Goal: Task Accomplishment & Management: Use online tool/utility

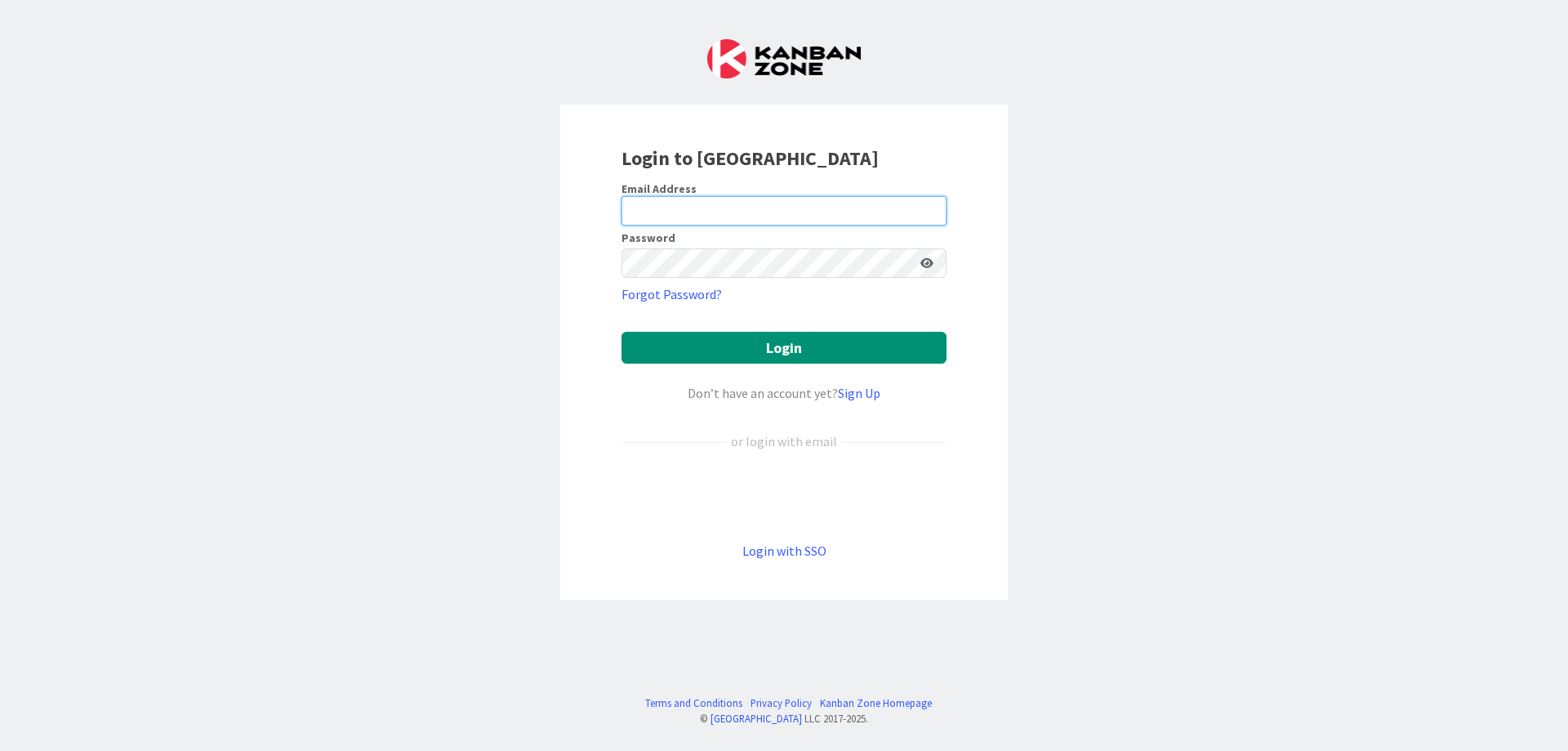
click at [716, 218] on input "email" at bounding box center [783, 211] width 325 height 29
type input "[PERSON_NAME][EMAIL_ADDRESS][DOMAIN_NAME]"
click at [621, 332] on button "Login" at bounding box center [783, 348] width 325 height 31
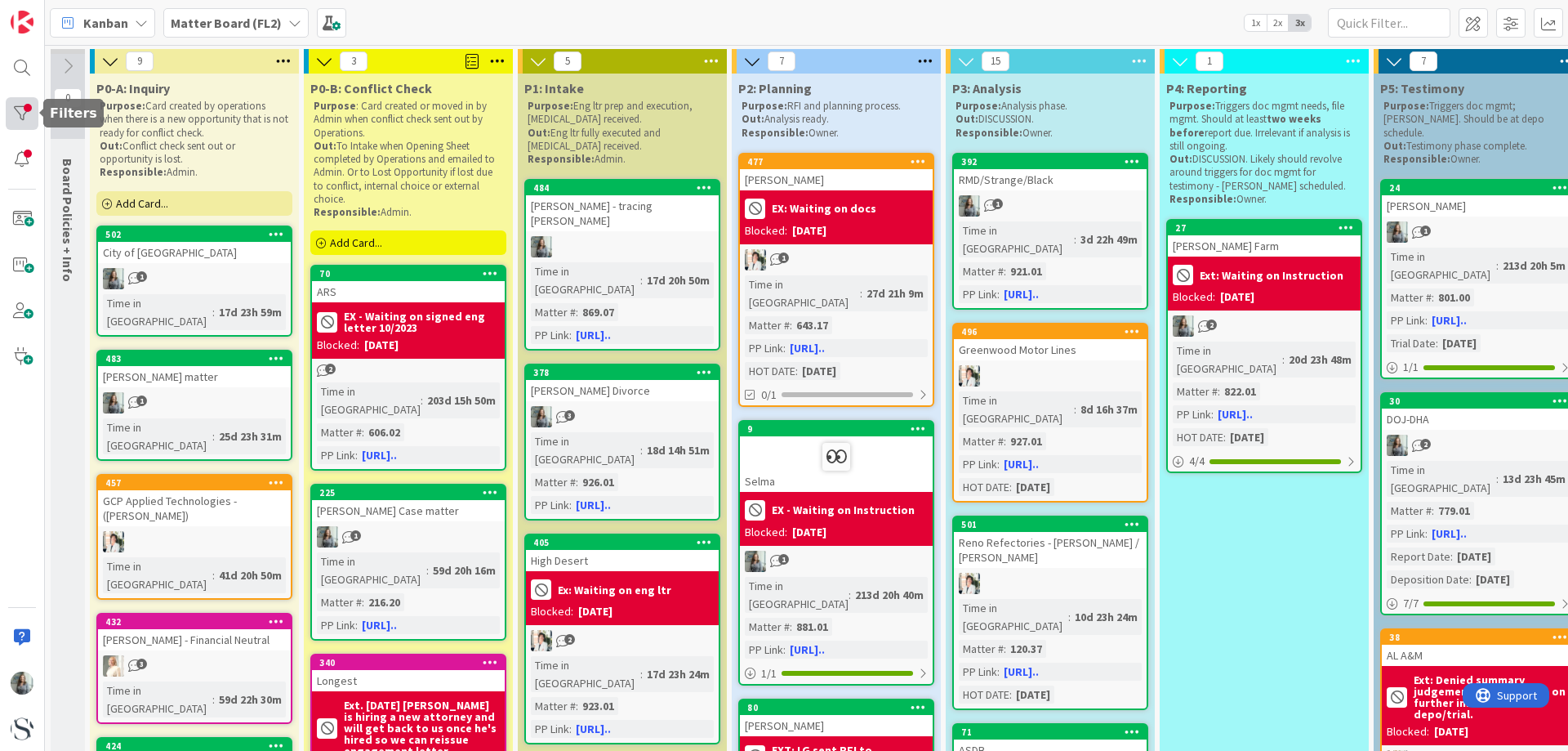
click at [27, 116] on div at bounding box center [22, 113] width 32 height 32
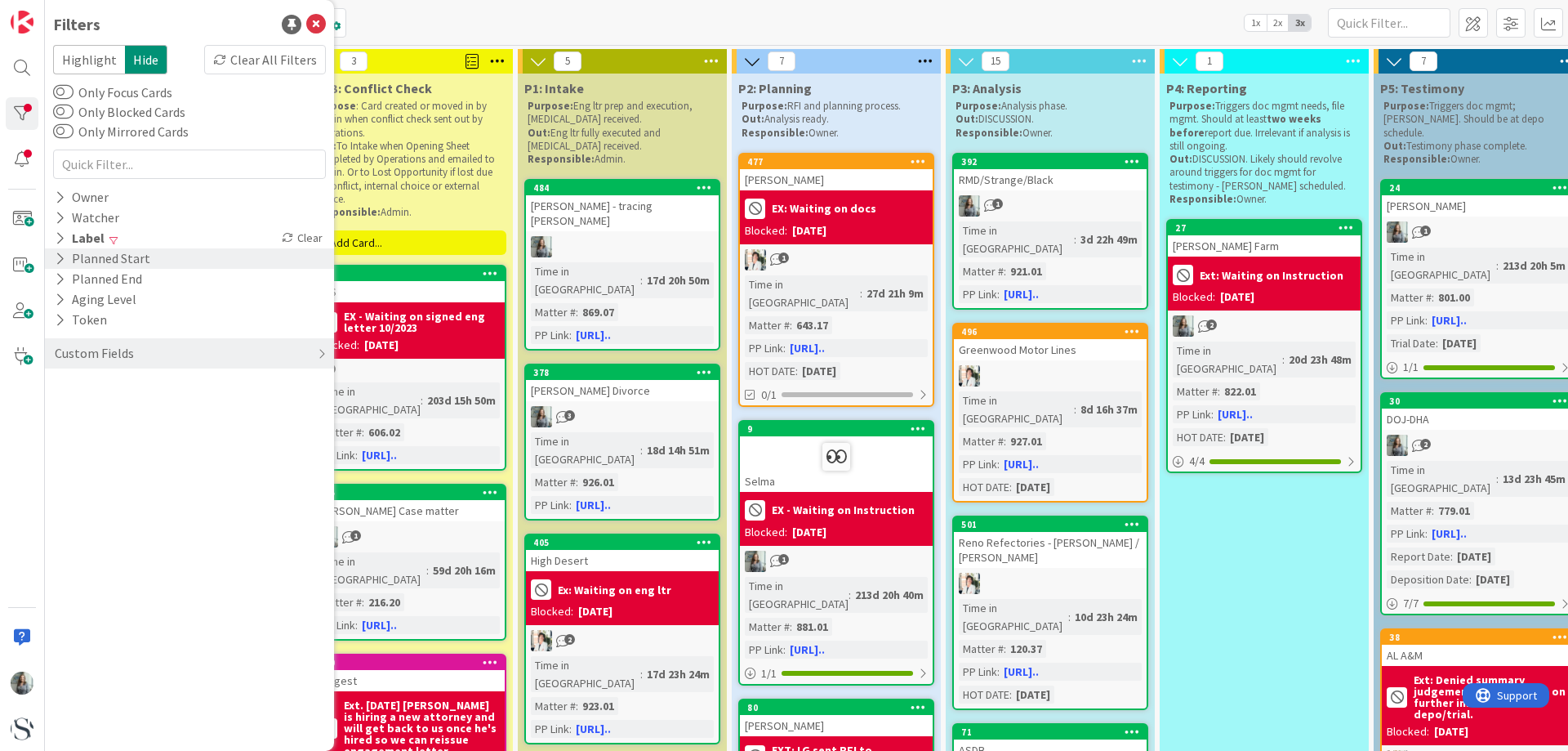
click at [95, 249] on div "Planned Start" at bounding box center [102, 258] width 99 height 21
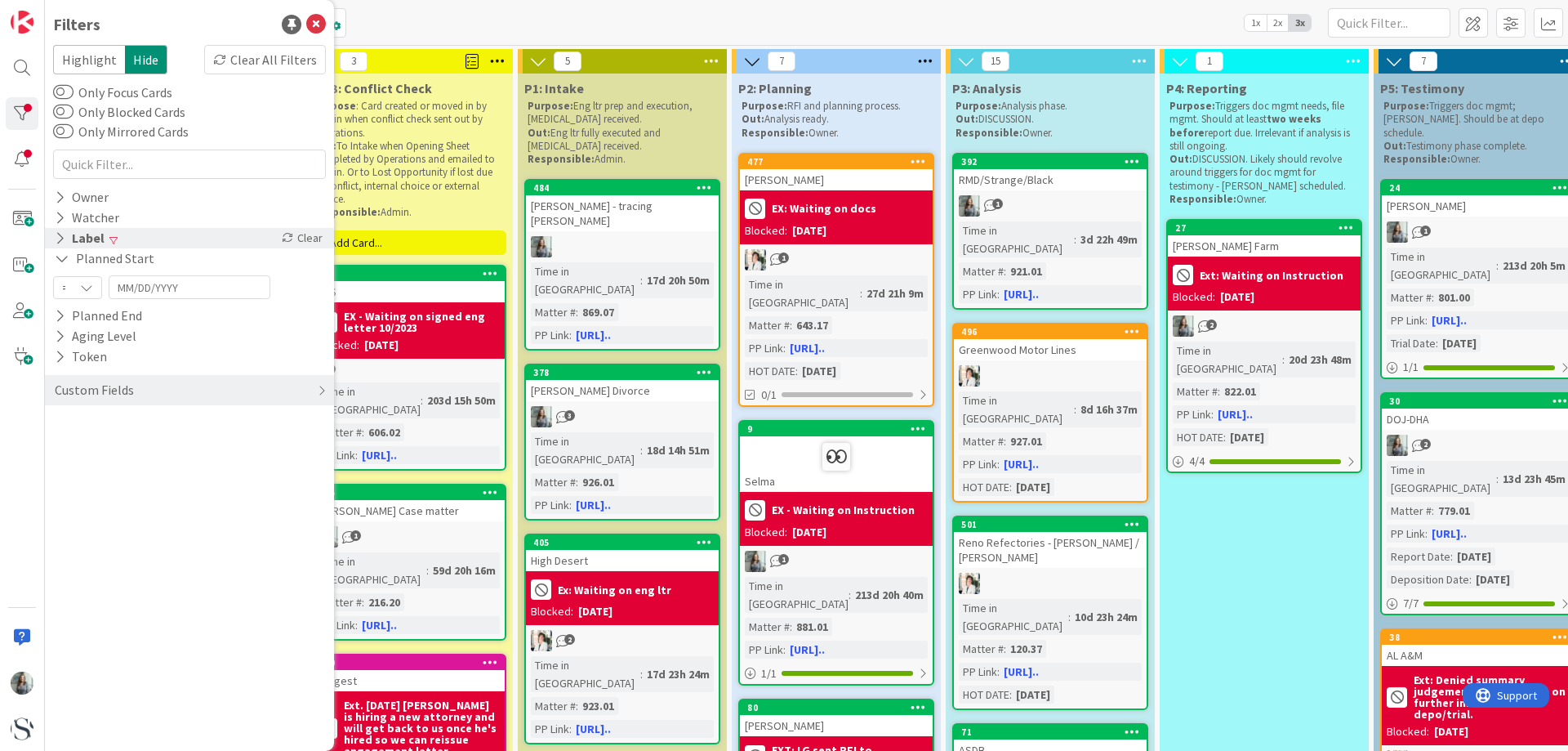
click at [91, 237] on div "Label" at bounding box center [79, 238] width 53 height 21
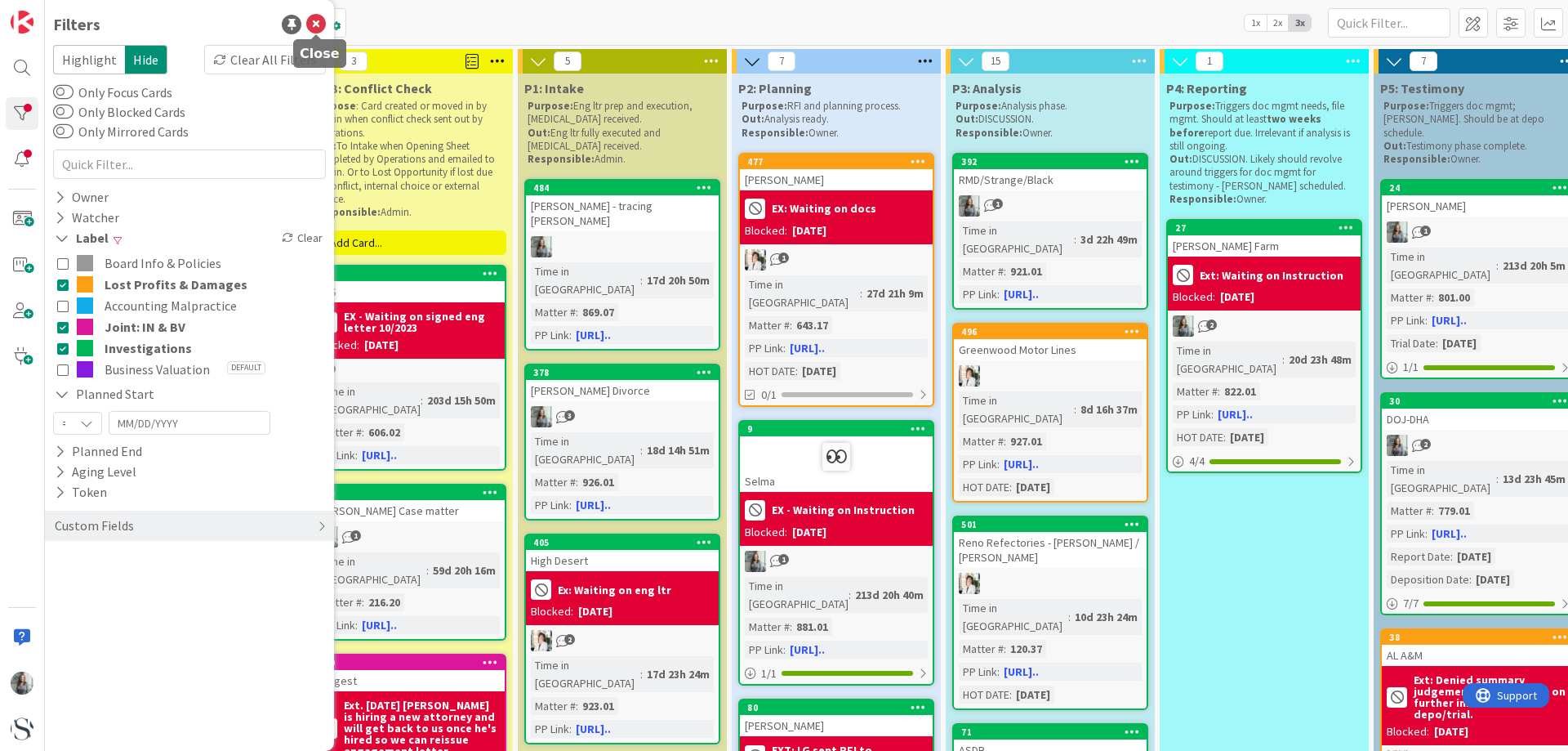
click at [312, 26] on icon at bounding box center [316, 25] width 20 height 20
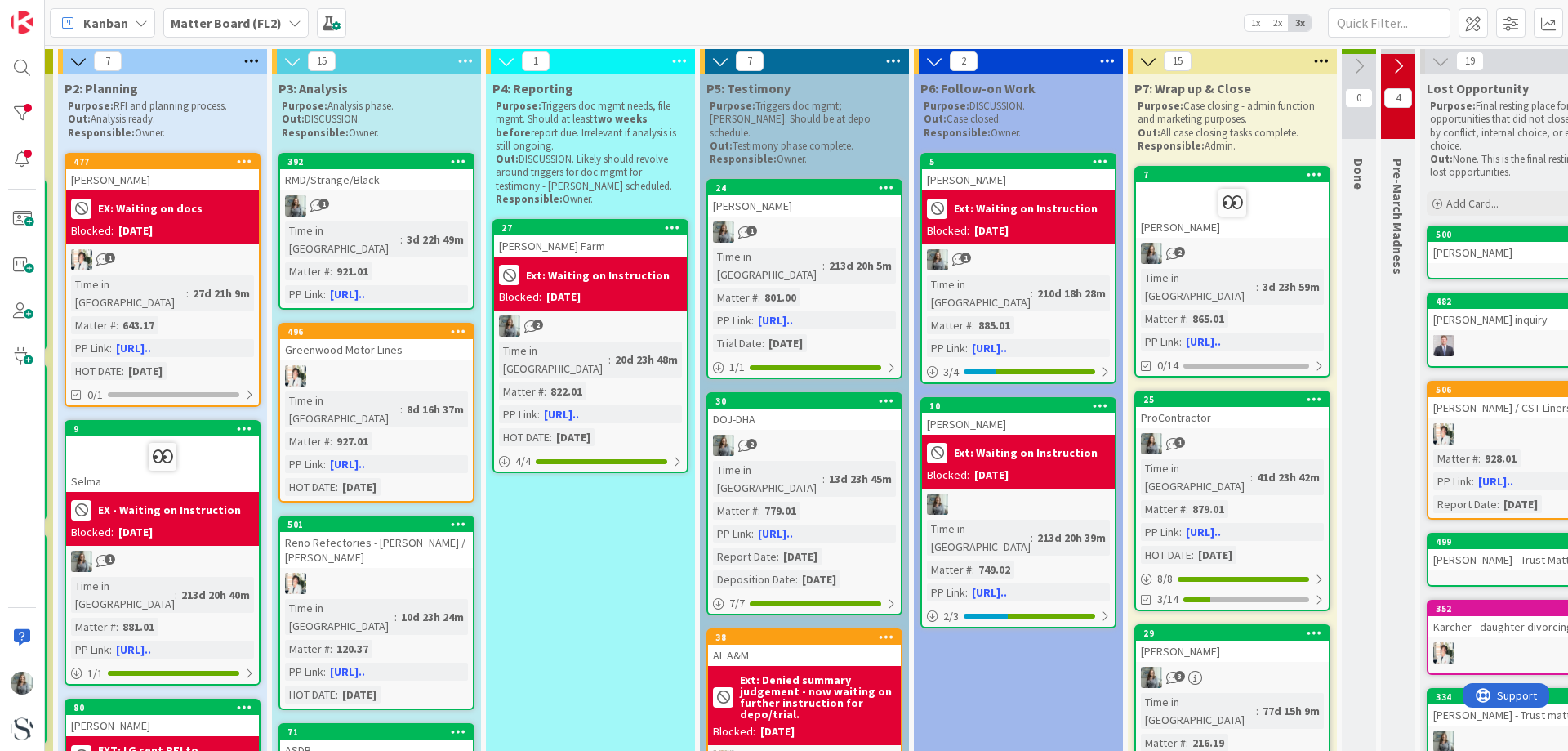
scroll to position [0, 840]
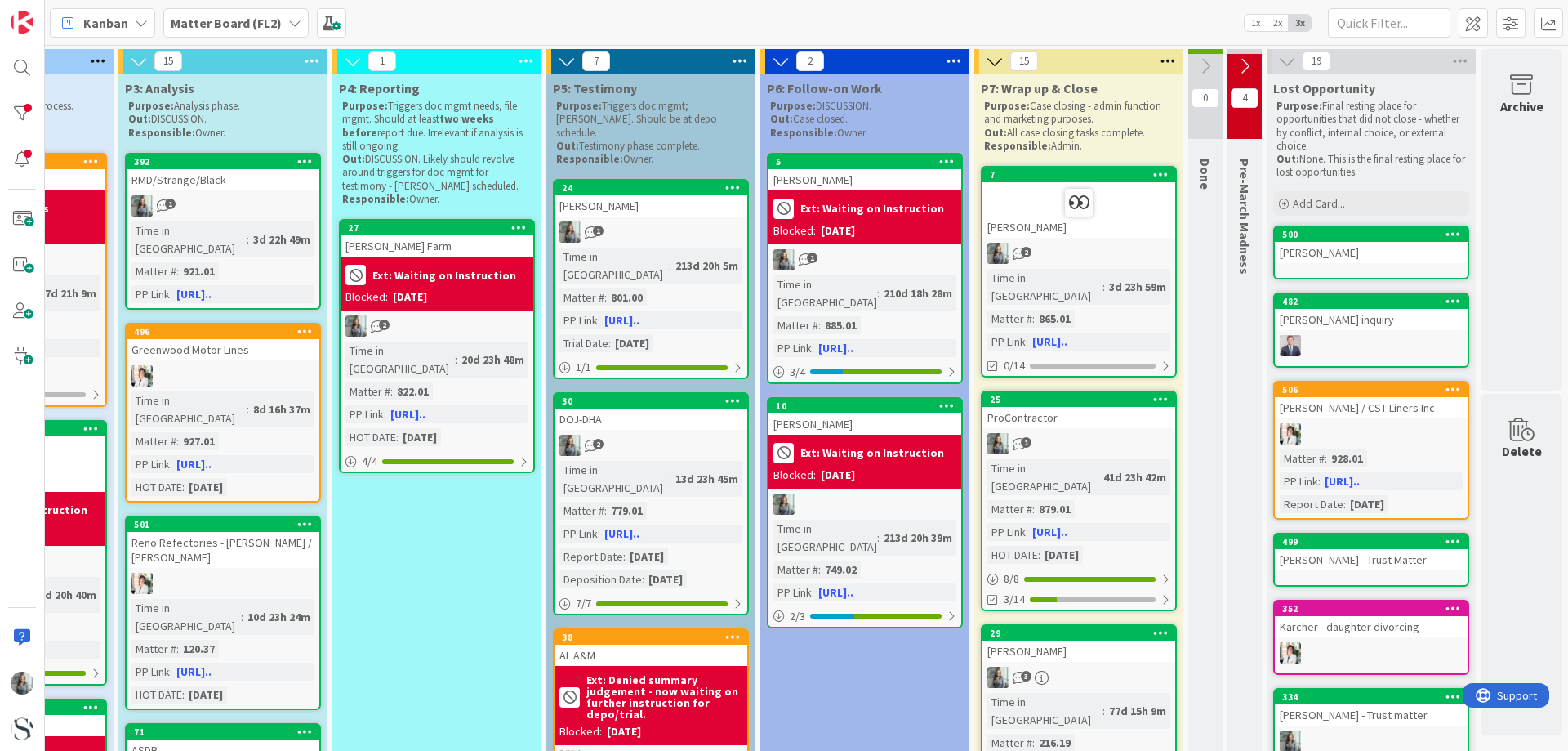
click at [1279, 64] on icon at bounding box center [1287, 61] width 18 height 18
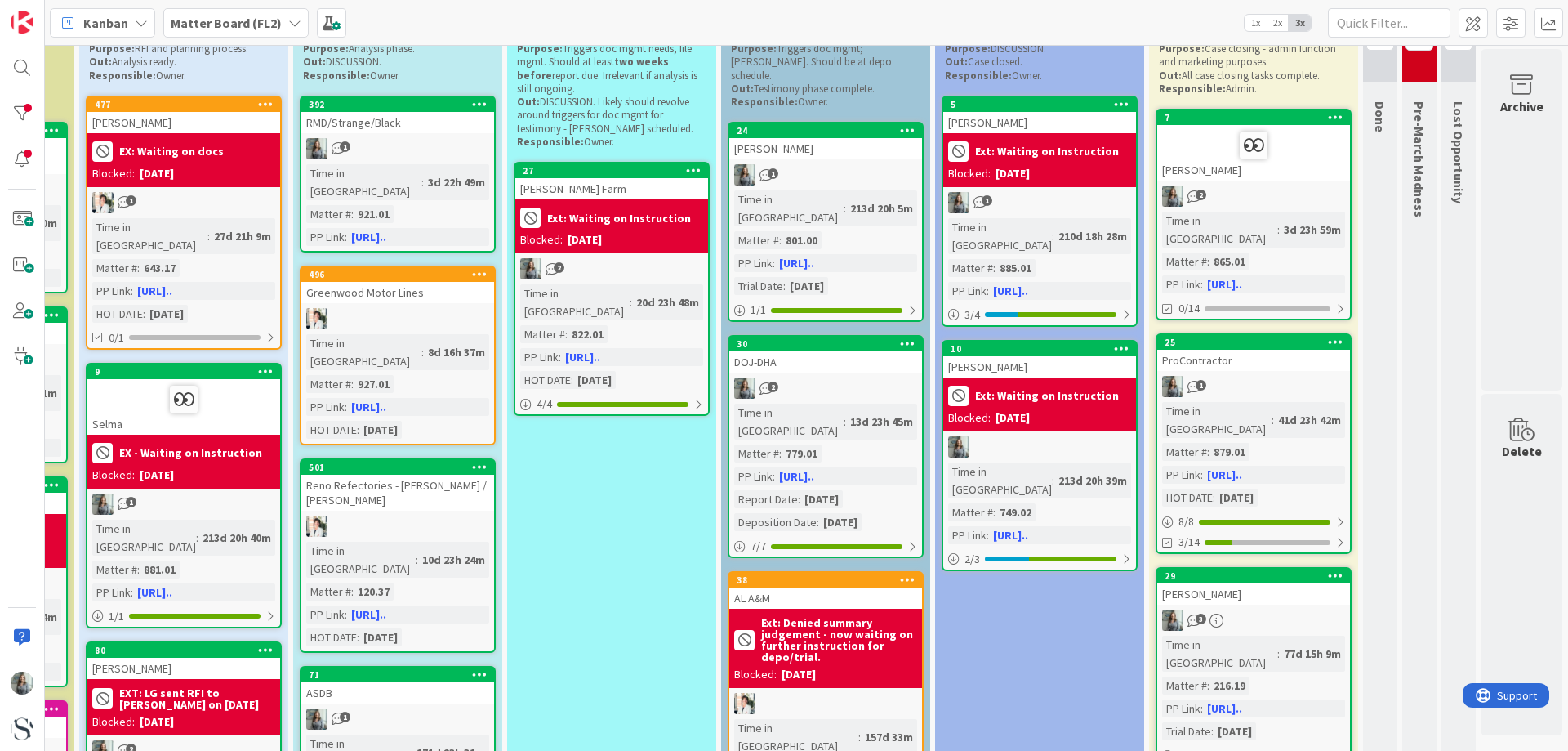
scroll to position [81, 664]
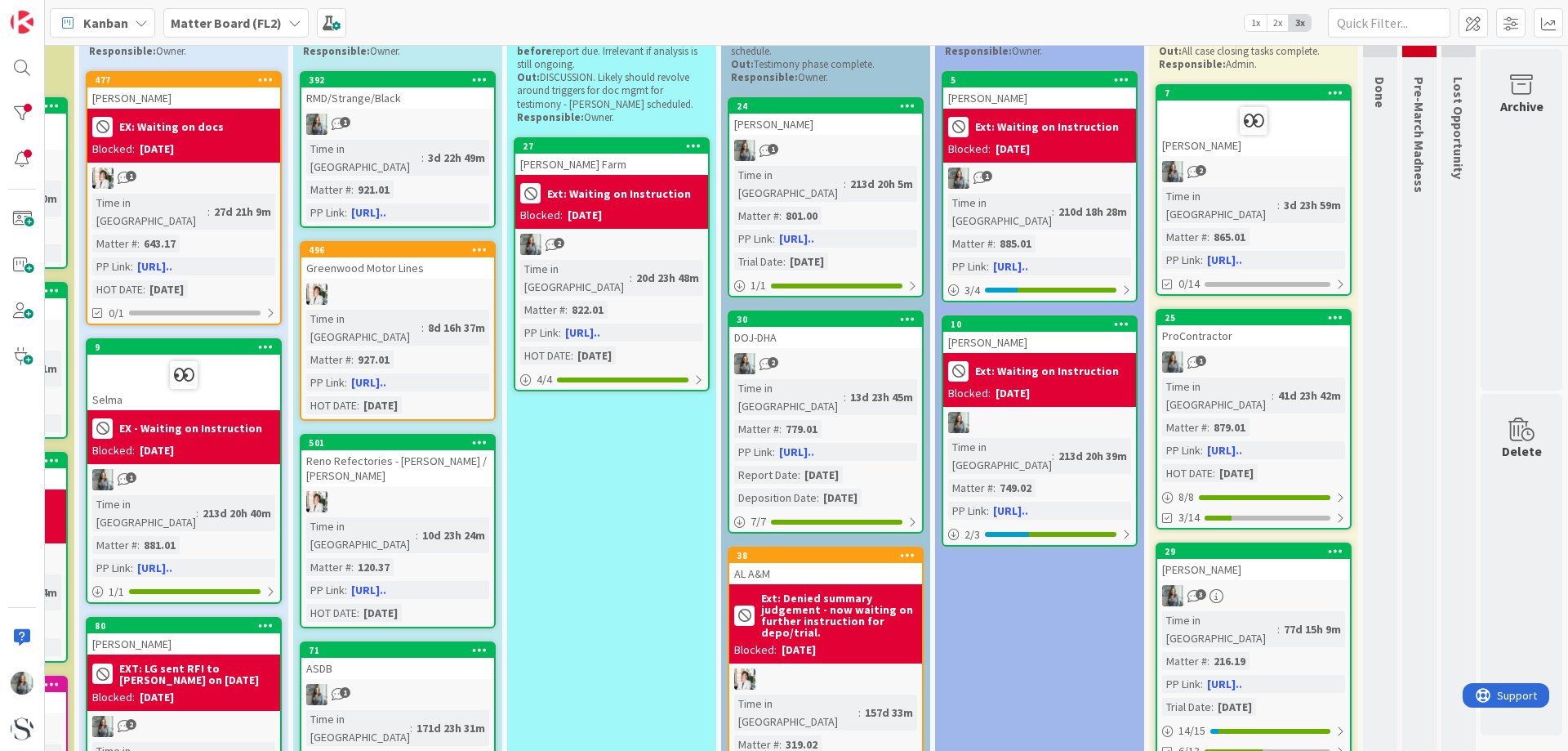
click at [390, 127] on div "1" at bounding box center [397, 125] width 192 height 22
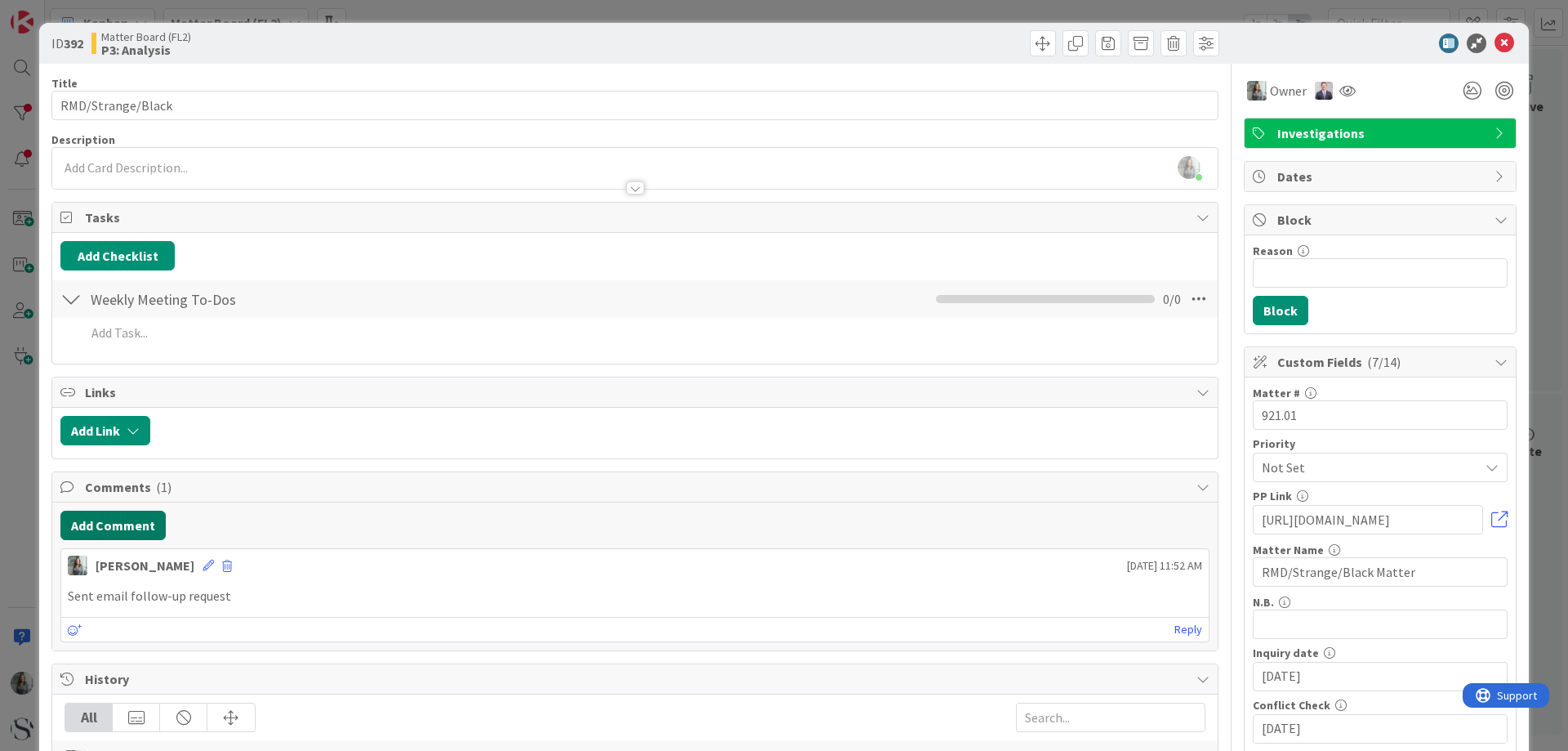
click at [128, 528] on button "Add Comment" at bounding box center [113, 525] width 105 height 29
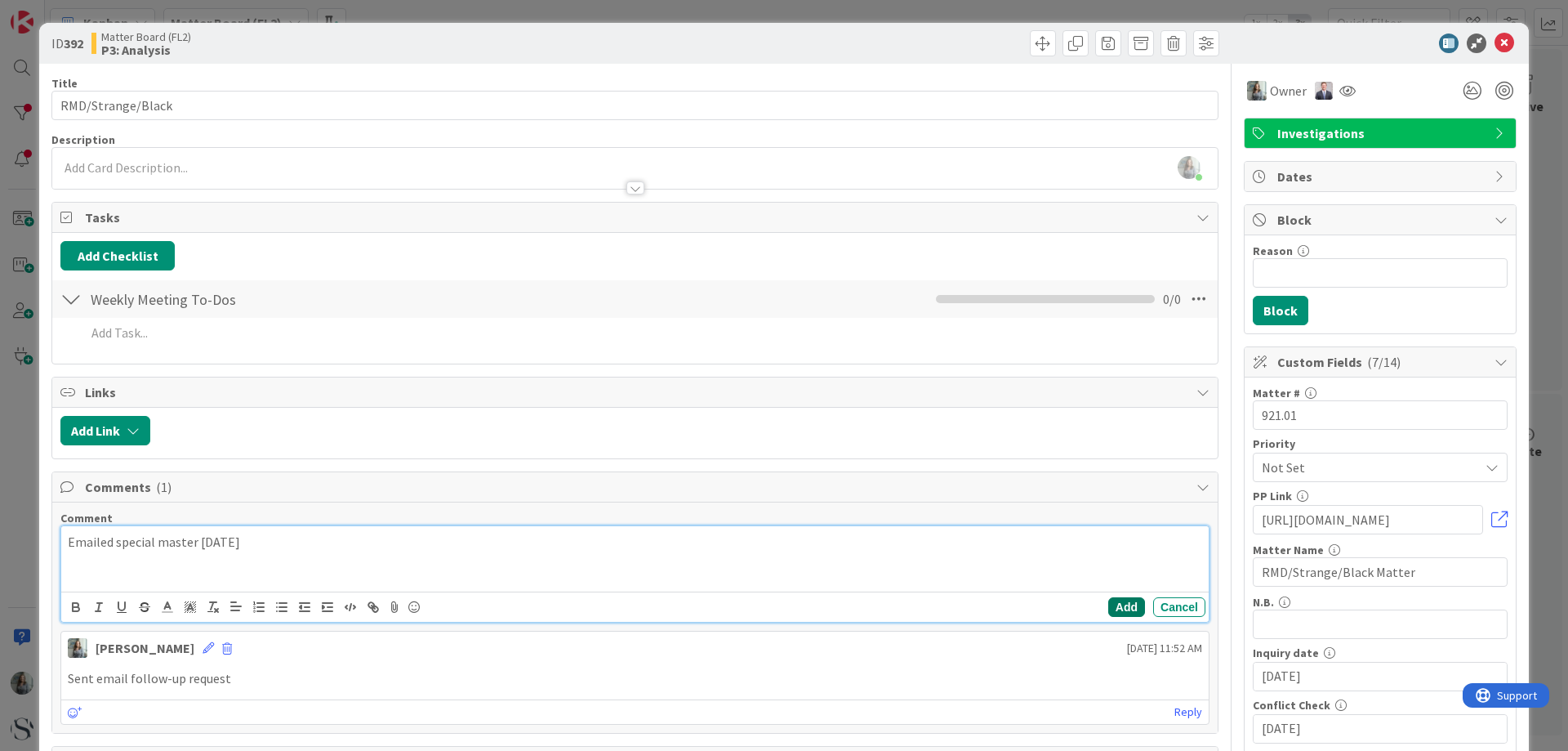
click at [1108, 604] on button "Add" at bounding box center [1125, 607] width 36 height 20
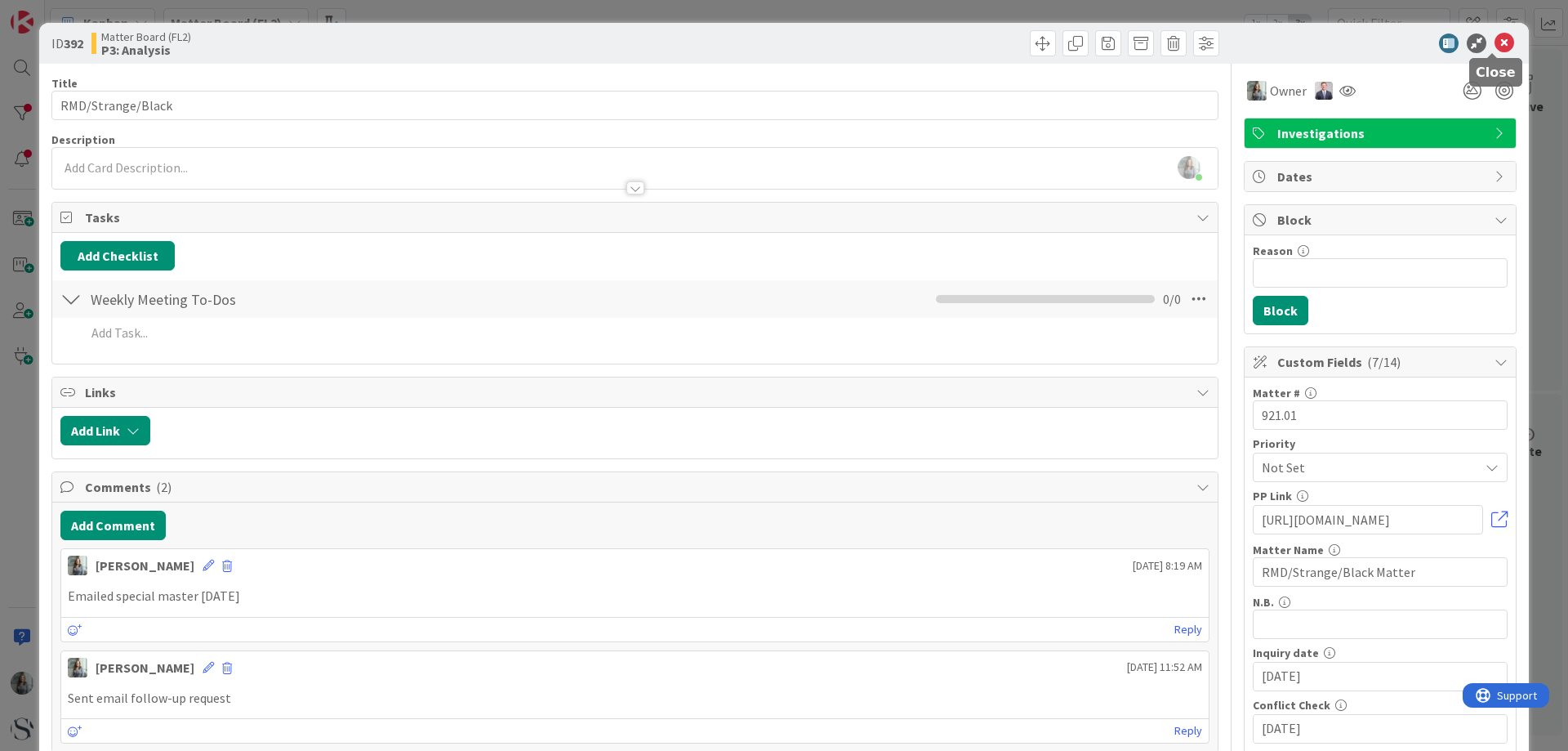
click at [1500, 46] on icon at bounding box center [1504, 43] width 20 height 20
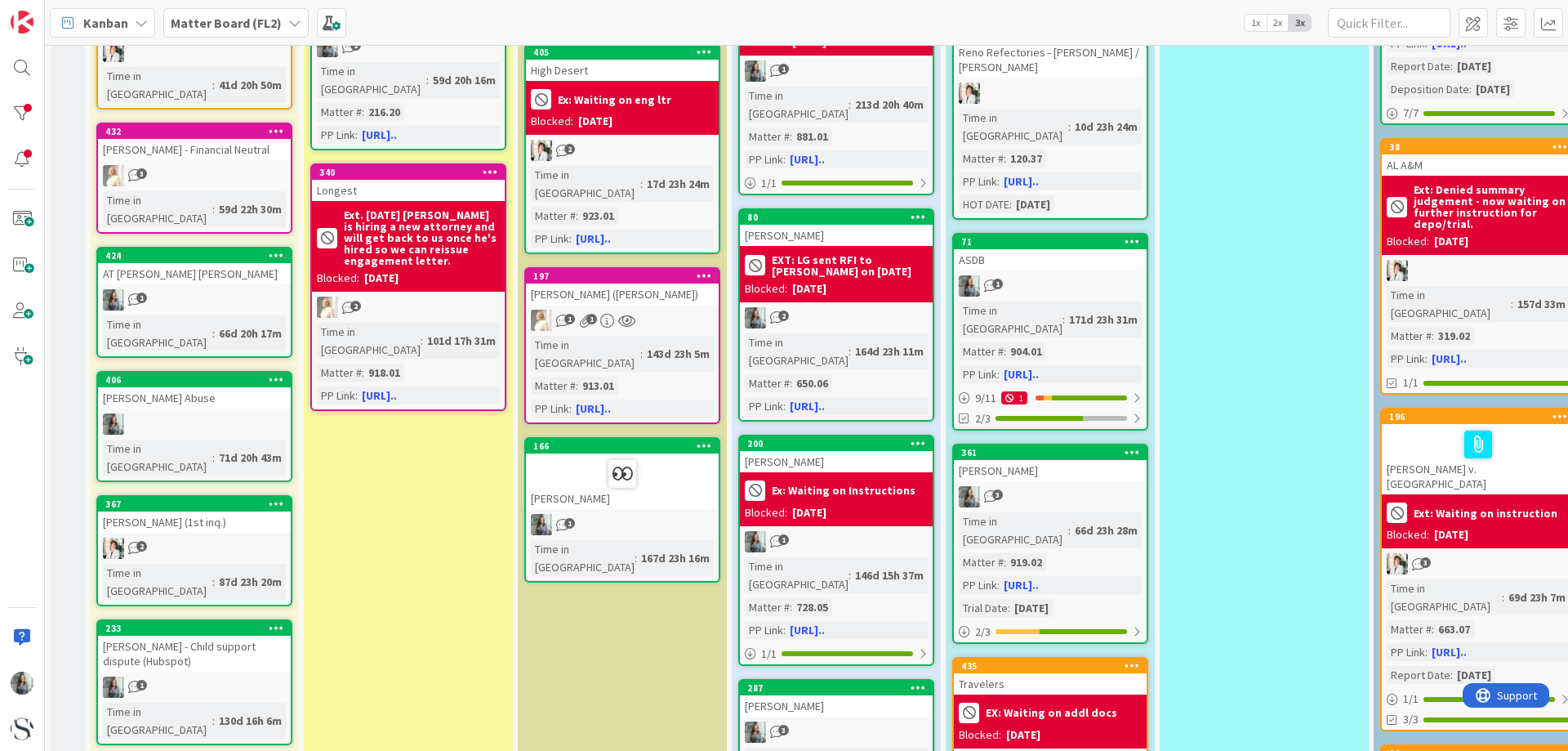
scroll to position [81, 0]
